Goal: Transaction & Acquisition: Purchase product/service

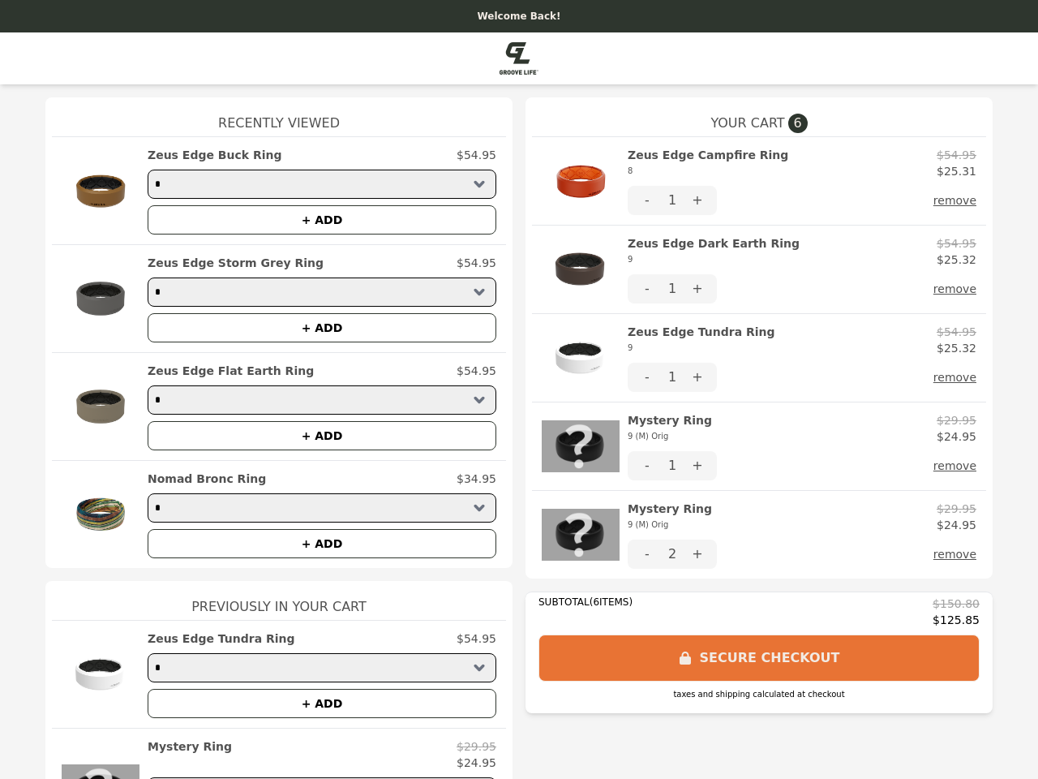
click at [574, 181] on img at bounding box center [581, 181] width 78 height 68
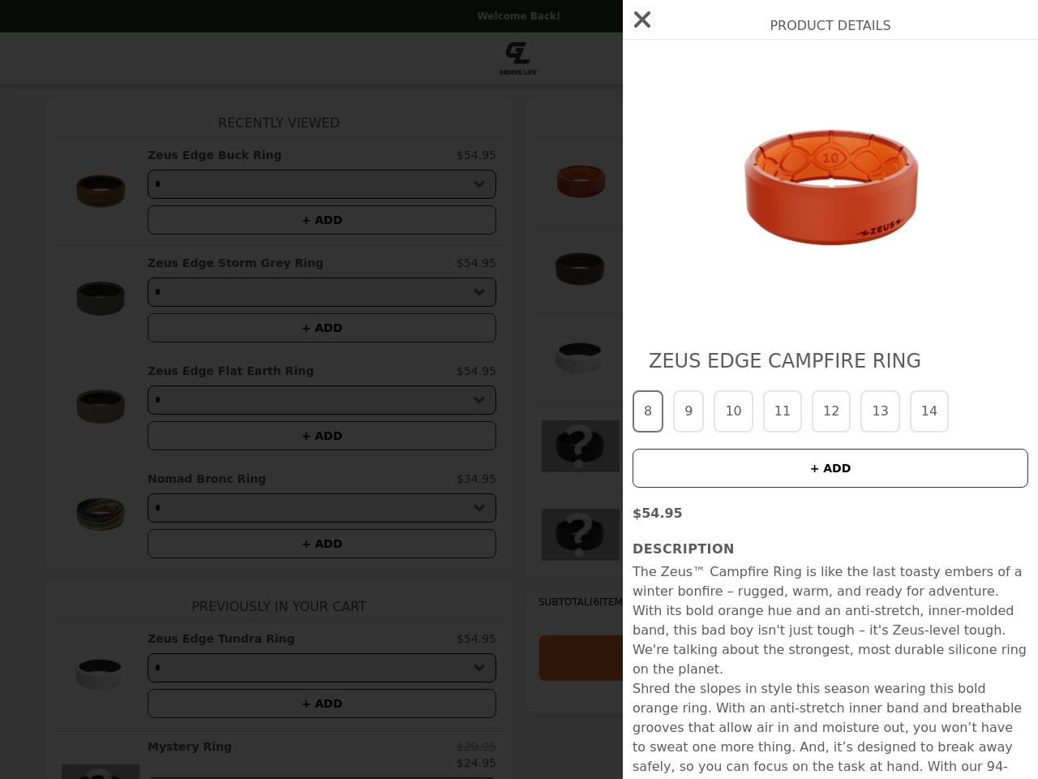
click at [796, 163] on div "Product Details Zeus Edge Campfire Ring 8 9 10 11 12 13 14 + ADD $54.95 Descrip…" at bounding box center [519, 389] width 1038 height 779
click at [641, 200] on div at bounding box center [831, 186] width 396 height 260
click at [691, 200] on img at bounding box center [830, 186] width 297 height 260
click at [952, 200] on div "Product Details Zeus Edge Campfire Ring 8 9 10 11 12 13 14 + ADD $54.95 Descrip…" at bounding box center [519, 389] width 1038 height 779
click at [574, 269] on img at bounding box center [581, 269] width 78 height 68
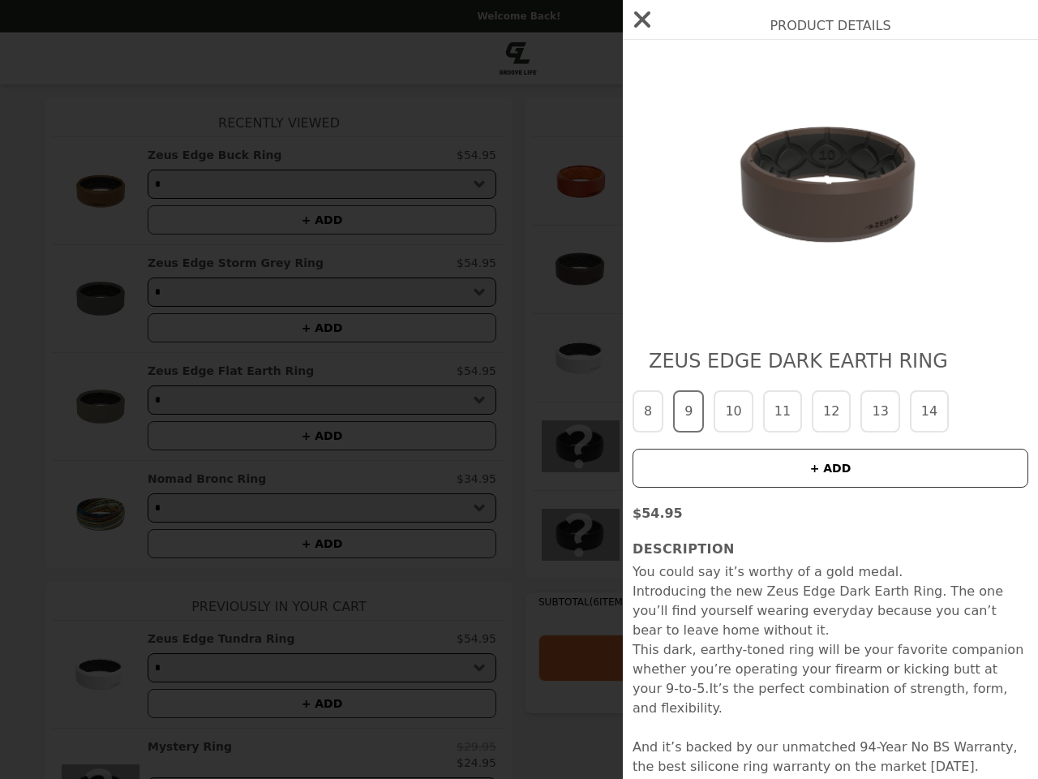
click at [796, 251] on div "Product Details Zeus Edge Dark Earth Ring 8 9 10 11 12 13 14 + ADD $54.95 Descr…" at bounding box center [519, 389] width 1038 height 779
click at [641, 289] on div at bounding box center [831, 186] width 396 height 260
click at [691, 289] on div "Product Details Zeus Edge Dark Earth Ring 8 9 10 11 12 13 14 + ADD $54.95 Descr…" at bounding box center [519, 389] width 1038 height 779
click at [952, 289] on button "remove" at bounding box center [955, 288] width 43 height 29
